Goal: Task Accomplishment & Management: Manage account settings

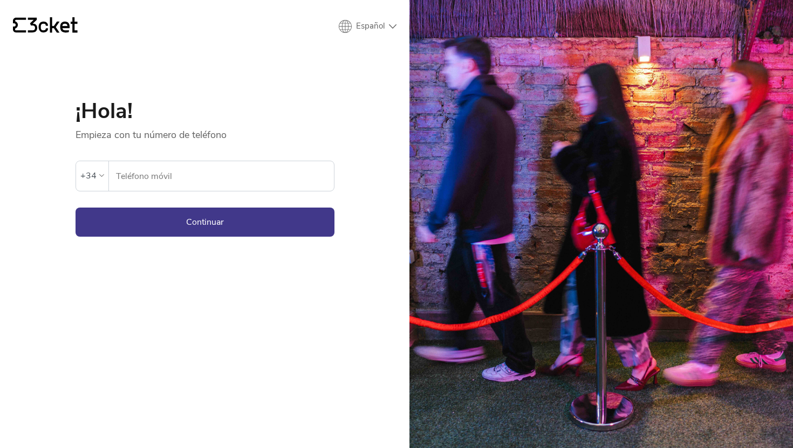
click at [209, 183] on input "Teléfono móvil" at bounding box center [224, 176] width 218 height 30
type input "625300554"
click at [207, 226] on button "Continuar" at bounding box center [205, 222] width 259 height 29
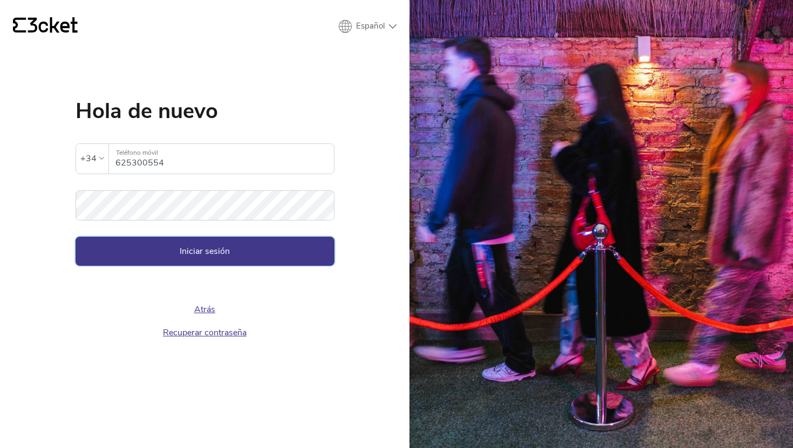
click at [180, 255] on button "Iniciar sesión" at bounding box center [205, 251] width 259 height 29
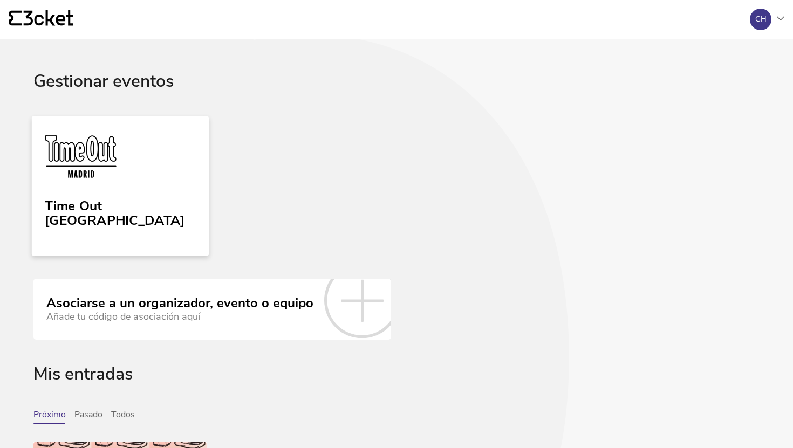
click at [155, 215] on link "Time Out [GEOGRAPHIC_DATA]" at bounding box center [120, 186] width 177 height 140
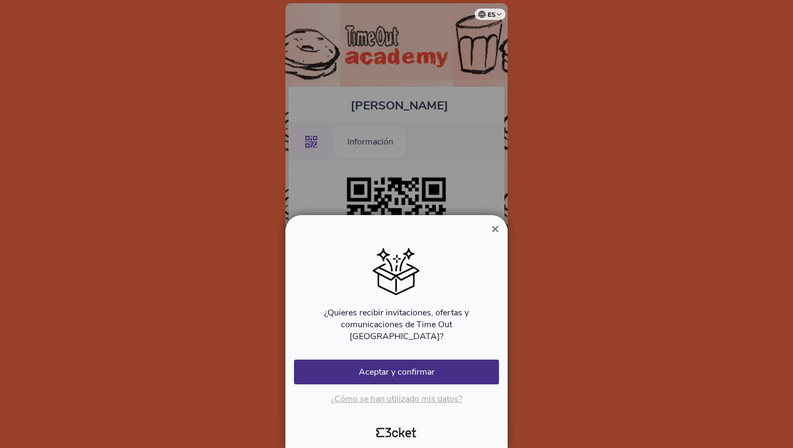
click at [497, 236] on span "×" at bounding box center [495, 229] width 8 height 15
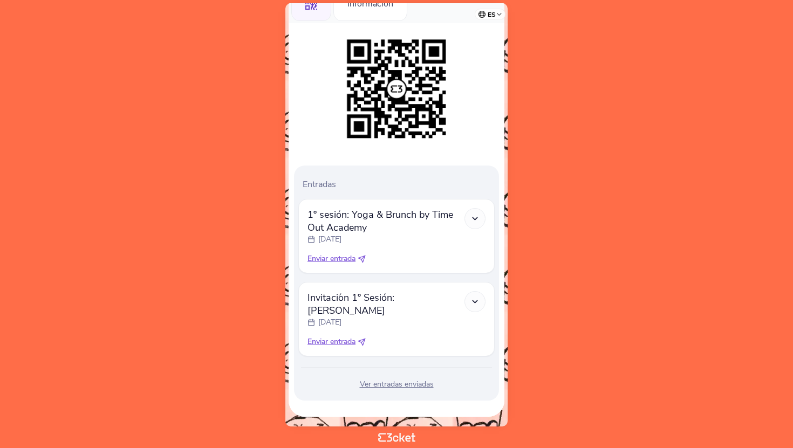
scroll to position [140, 0]
